Goal: Check status: Check status

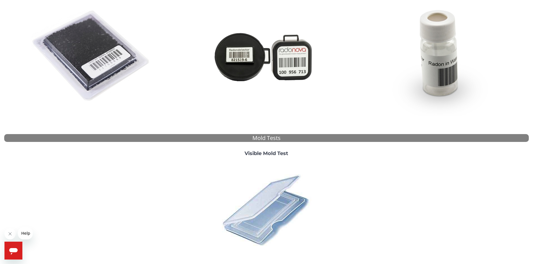
scroll to position [112, 0]
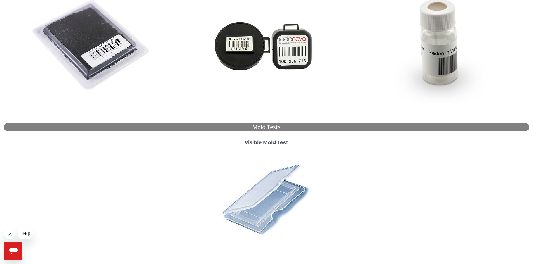
click at [259, 205] on img at bounding box center [266, 199] width 98 height 98
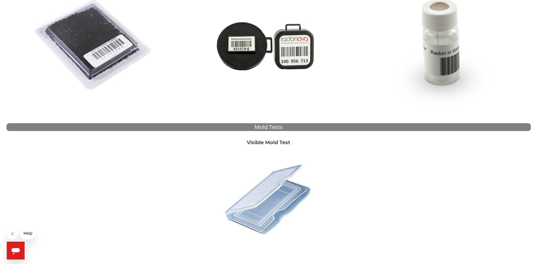
scroll to position [0, 0]
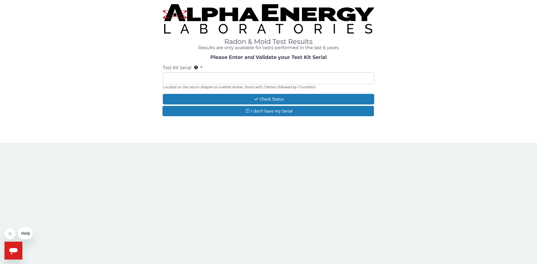
click at [280, 84] on div "Located on the return shipper on a white sticker. Starts with 2 letters followe…" at bounding box center [268, 86] width 211 height 5
click at [280, 82] on input "Test Kit Serial Located on the return shipper on a white sticker. Starts with 2…" at bounding box center [268, 78] width 211 height 12
click at [238, 75] on input "Test Kit Serial Located on the return shipper on a white sticker. Starts with 2…" at bounding box center [268, 78] width 211 height 12
drag, startPoint x: 176, startPoint y: 81, endPoint x: 150, endPoint y: 66, distance: 30.1
click at [175, 81] on input "Test Kit Serial Located on the return shipper on a white sticker. Starts with 2…" at bounding box center [268, 78] width 211 height 12
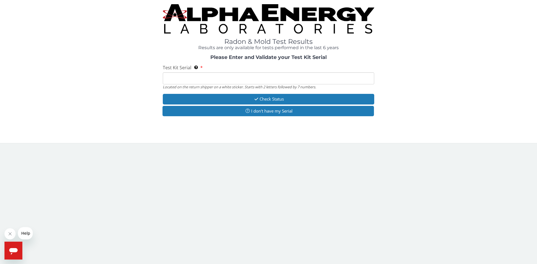
drag, startPoint x: 214, startPoint y: 79, endPoint x: 215, endPoint y: 75, distance: 3.2
click at [214, 77] on input "Test Kit Serial Located on the return shipper on a white sticker. Starts with 2…" at bounding box center [268, 78] width 211 height 12
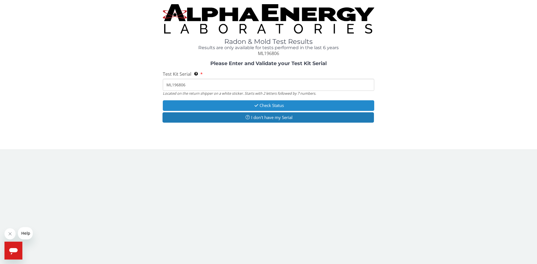
type input "ML196806"
click at [253, 107] on icon "button" at bounding box center [256, 105] width 6 height 4
